Goal: Navigation & Orientation: Go to known website

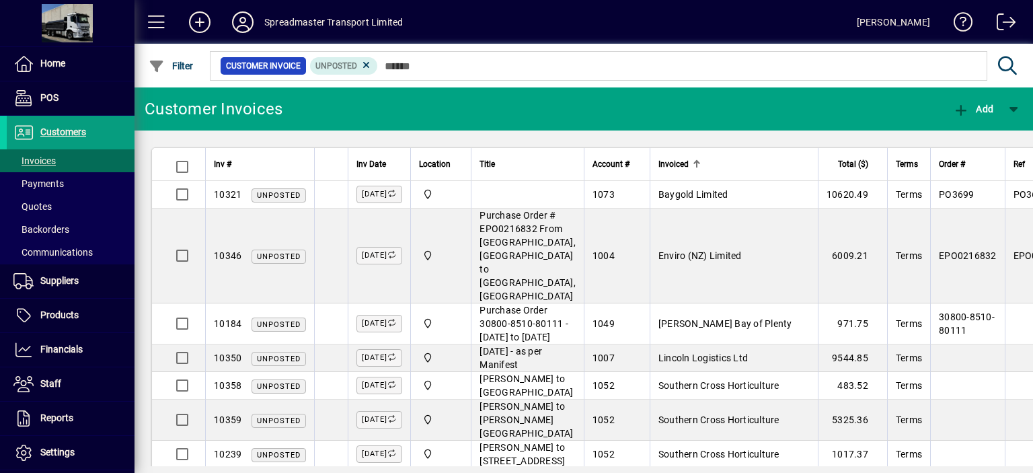
scroll to position [301, 0]
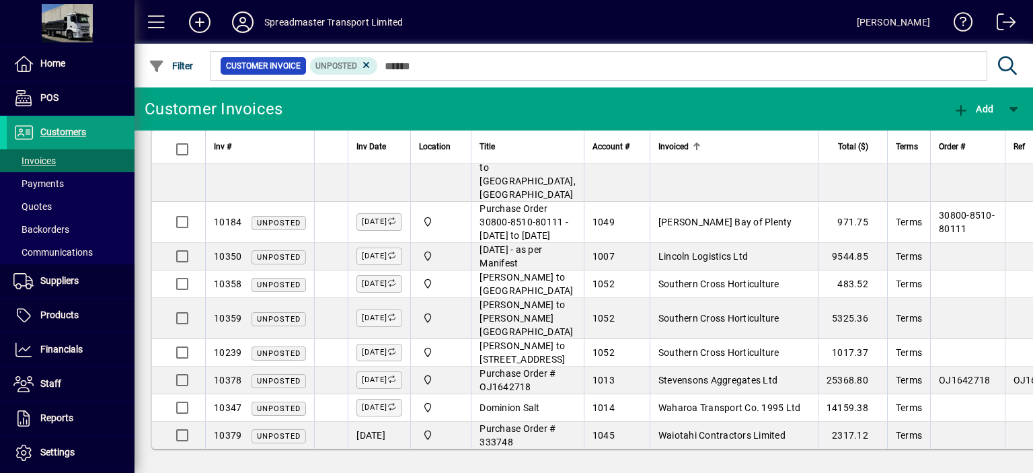
click at [237, 23] on icon at bounding box center [242, 22] width 27 height 22
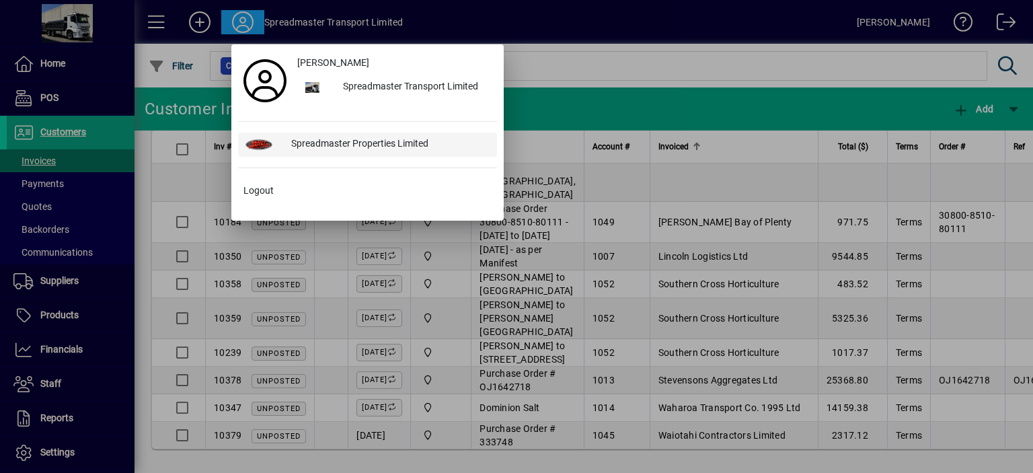
click at [325, 141] on div "Spreadmaster Properties Limited" at bounding box center [388, 144] width 217 height 24
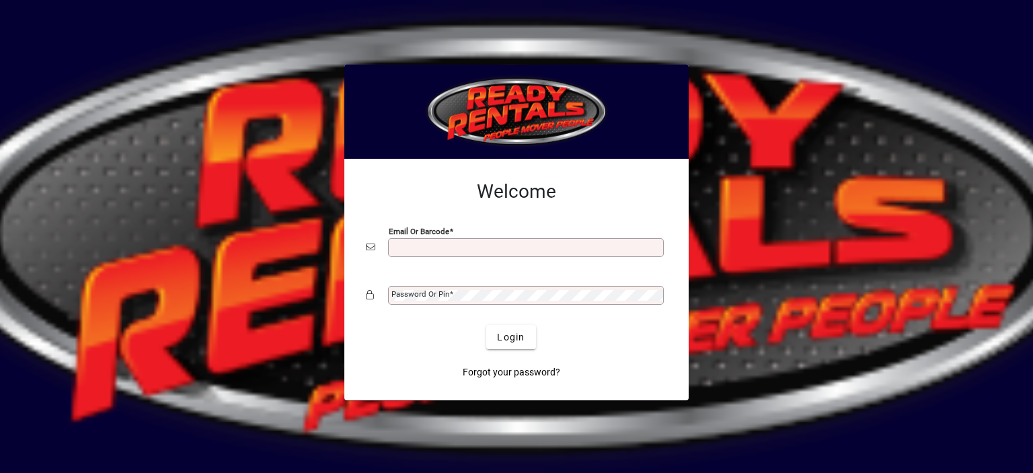
click at [412, 246] on input "Email or Barcode" at bounding box center [527, 247] width 272 height 11
type input "**********"
click at [410, 292] on mat-label "Password or Pin" at bounding box center [420, 293] width 58 height 9
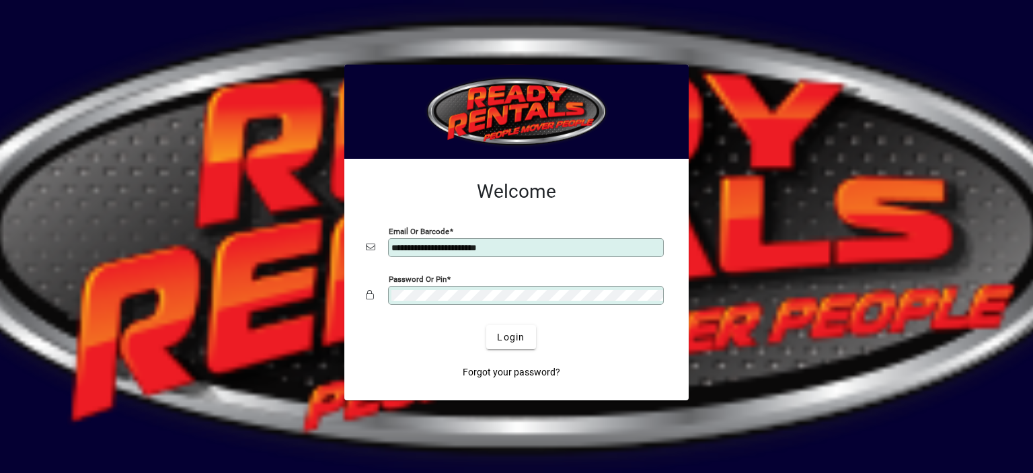
click at [486, 325] on button "Login" at bounding box center [510, 337] width 49 height 24
